Goal: Check status: Check status

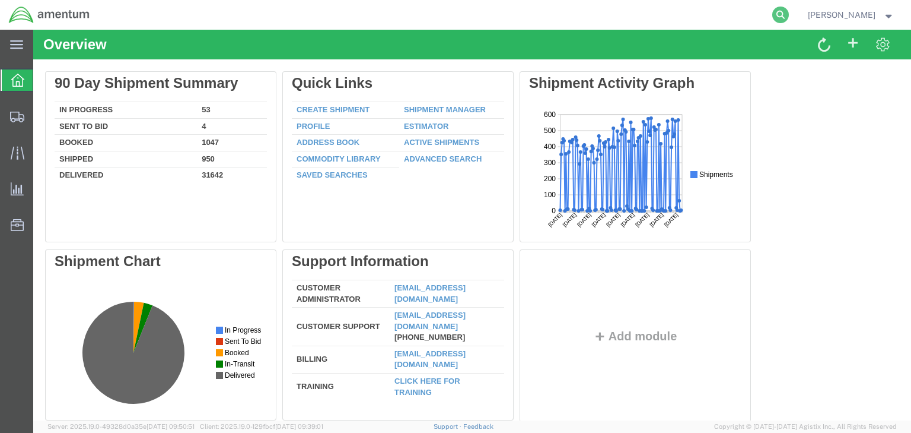
click at [789, 14] on icon at bounding box center [780, 15] width 17 height 17
click at [558, 15] on input "search" at bounding box center [592, 15] width 361 height 28
paste input "56831040"
type input "56831040"
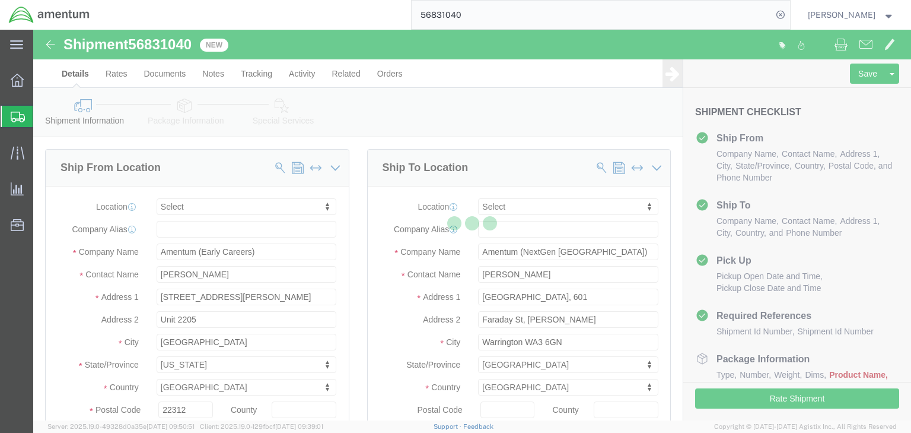
select select
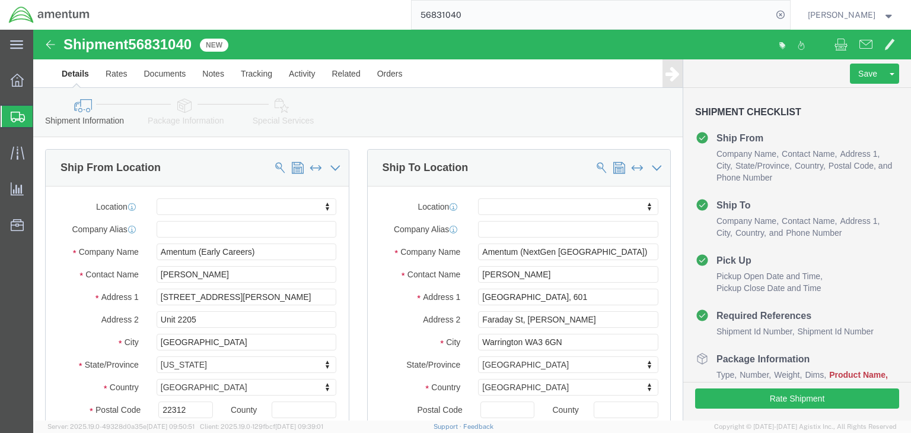
click link "Package Information"
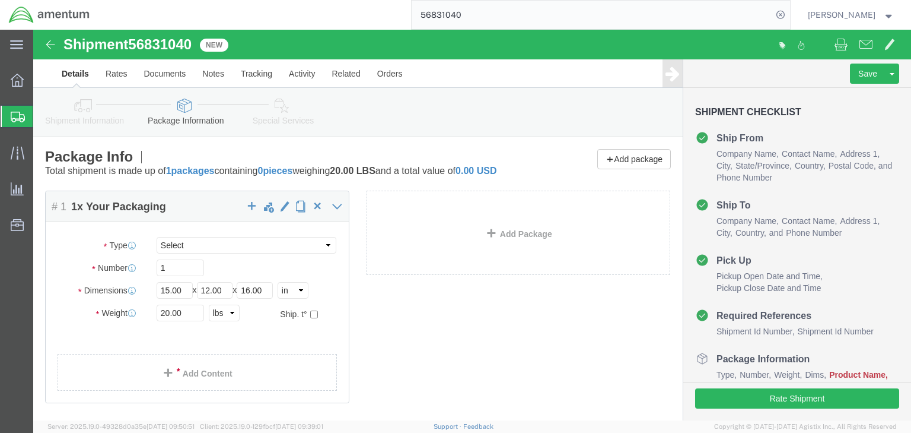
click at [20, 114] on icon at bounding box center [18, 117] width 14 height 11
